Goal: Information Seeking & Learning: Check status

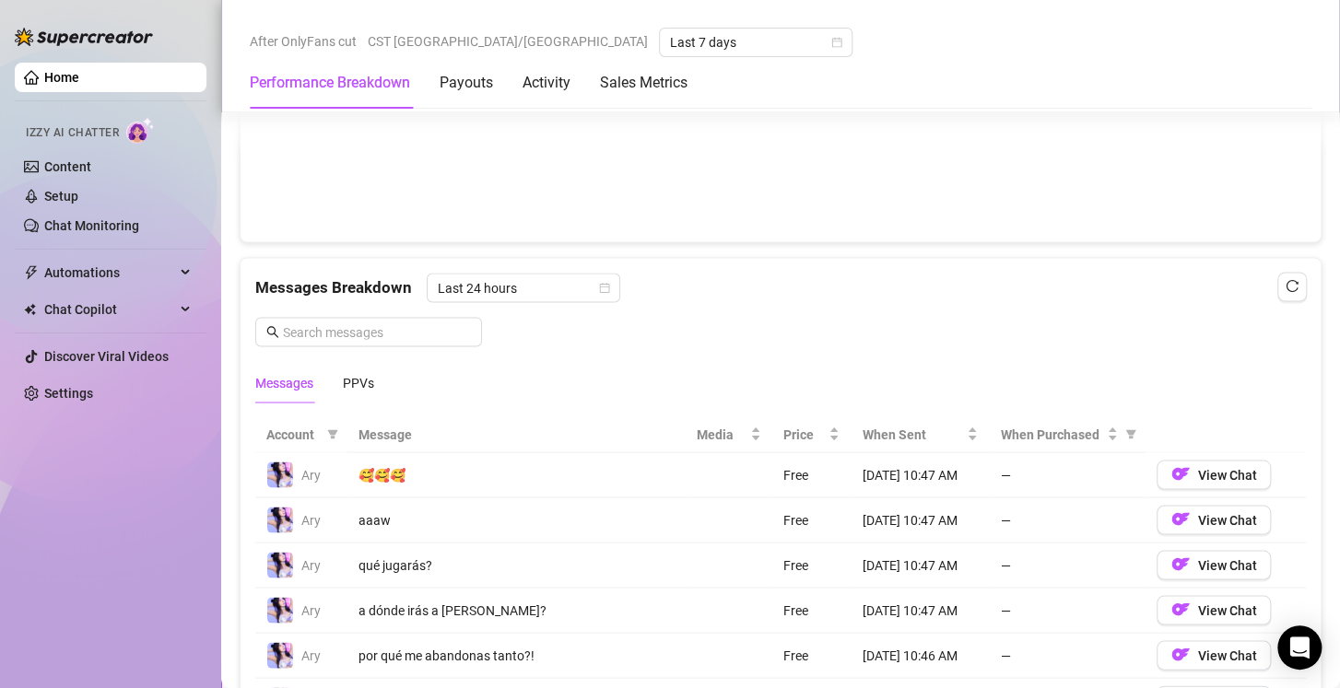
scroll to position [1159, 0]
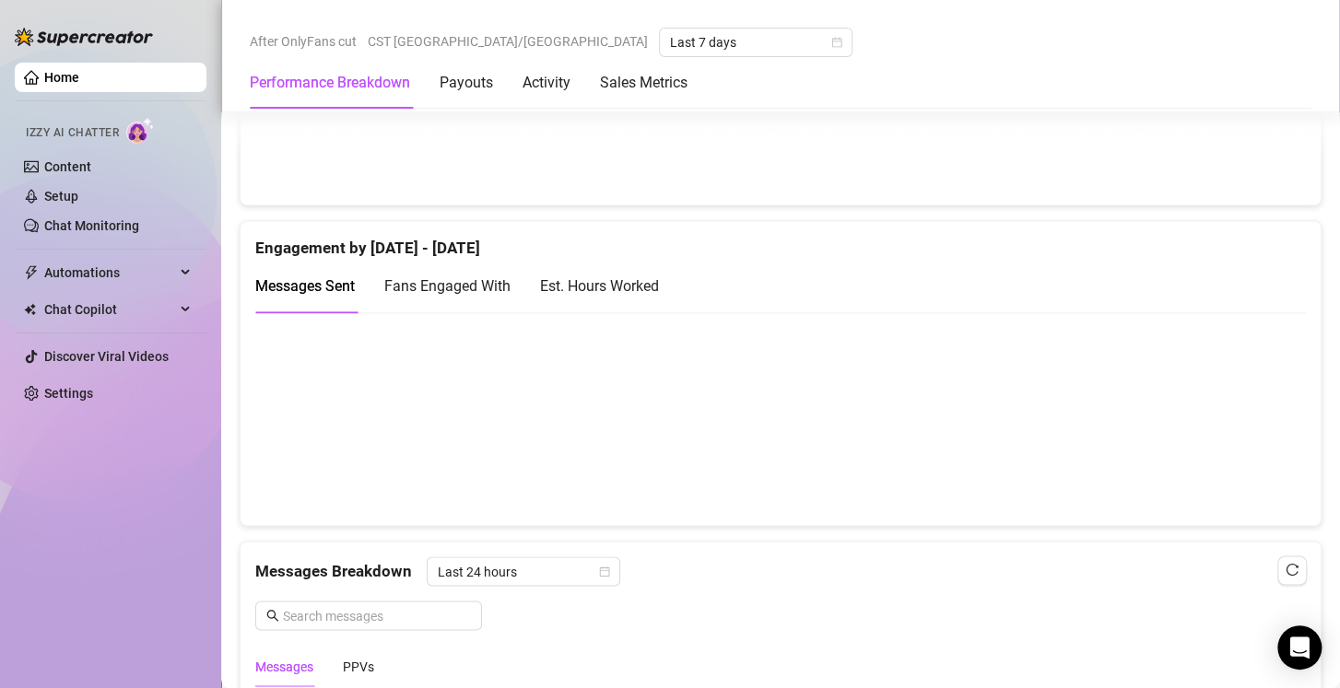
click at [627, 275] on div "Est. Hours Worked" at bounding box center [599, 286] width 119 height 23
